Goal: Check status

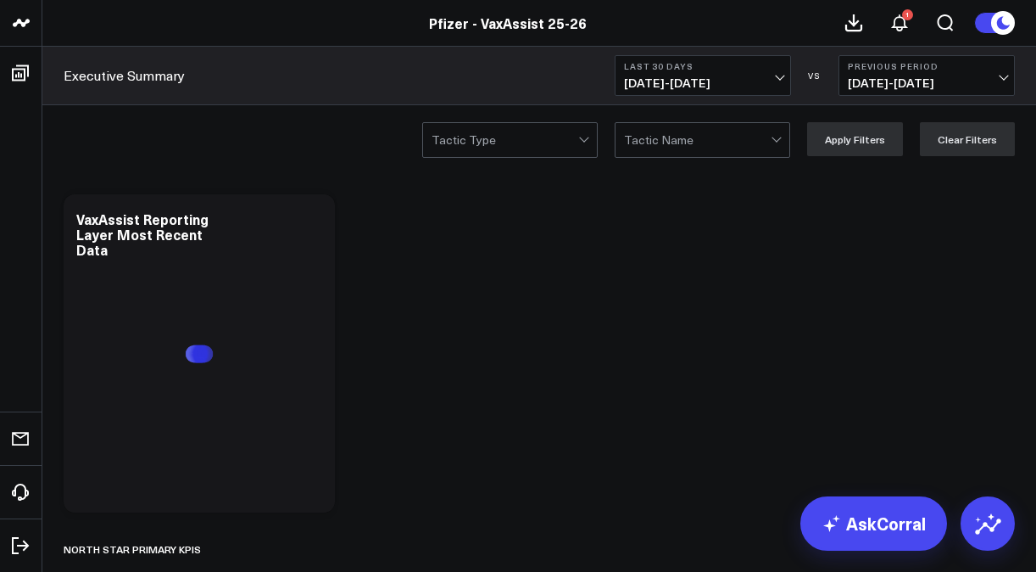
click at [996, 76] on span "[DATE] - [DATE]" at bounding box center [927, 83] width 158 height 14
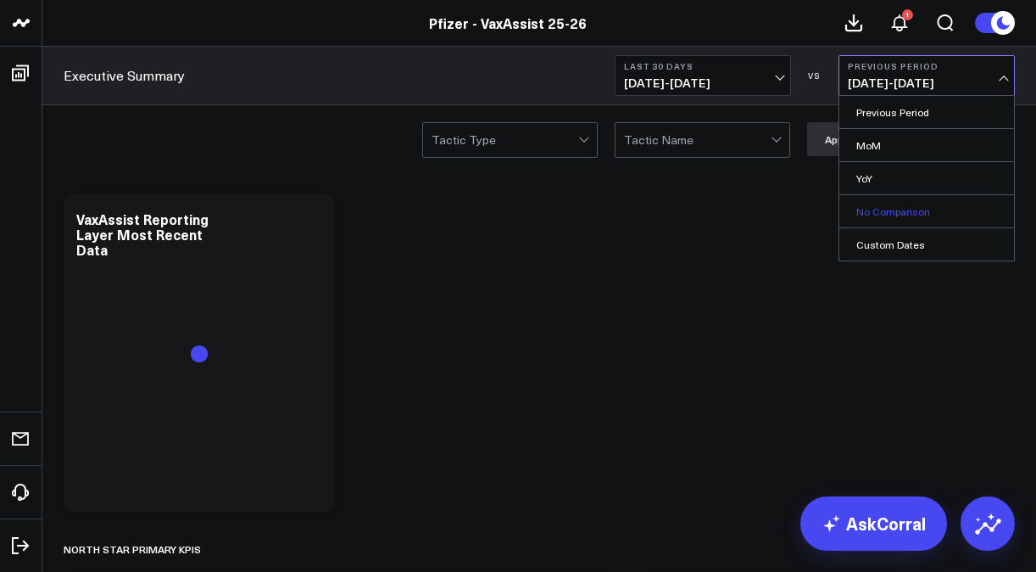
click at [918, 213] on link "No Comparison" at bounding box center [927, 211] width 175 height 32
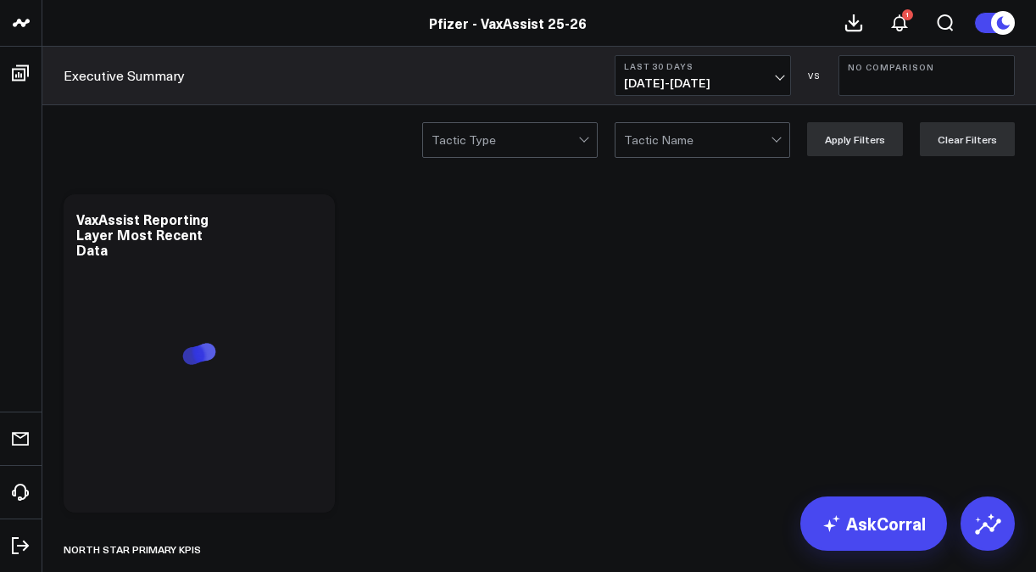
click at [777, 79] on span "[DATE] - [DATE]" at bounding box center [703, 83] width 158 height 14
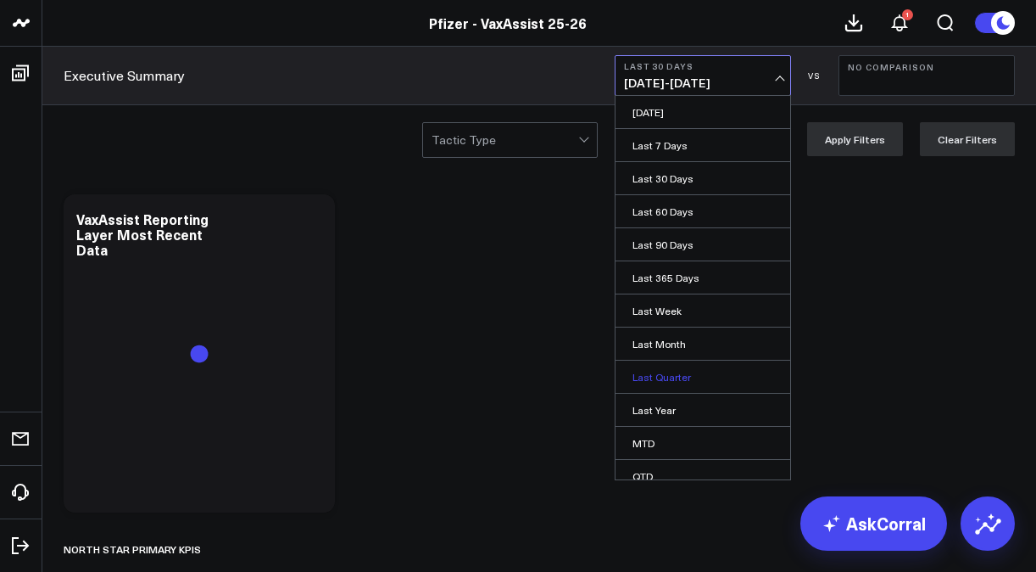
click at [690, 365] on link "Last Quarter" at bounding box center [703, 376] width 175 height 32
